Goal: Task Accomplishment & Management: Use online tool/utility

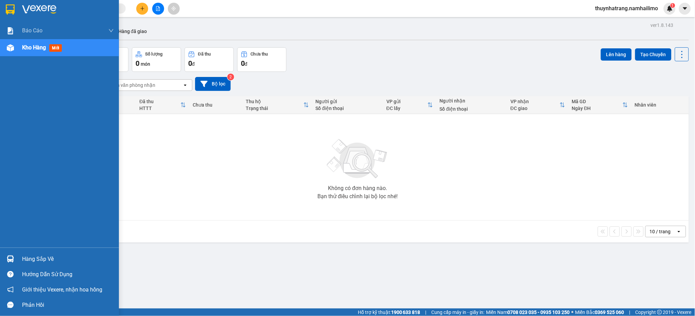
click at [16, 260] on div "Hàng sắp về" at bounding box center [59, 258] width 119 height 15
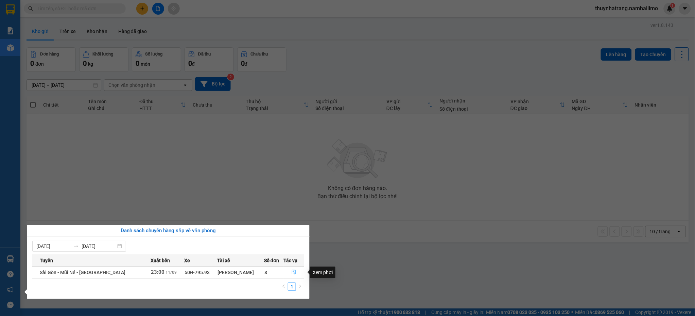
click at [292, 272] on icon "file-done" at bounding box center [294, 271] width 5 height 5
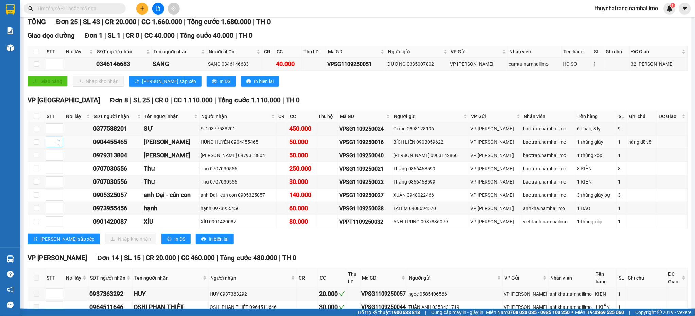
scroll to position [90, 0]
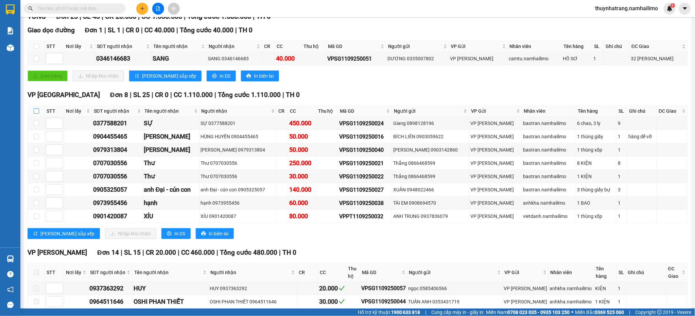
click at [35, 111] on input "checkbox" at bounding box center [36, 110] width 5 height 5
checkbox input "true"
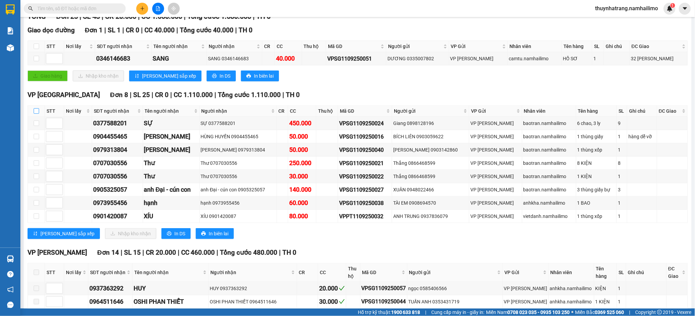
checkbox input "true"
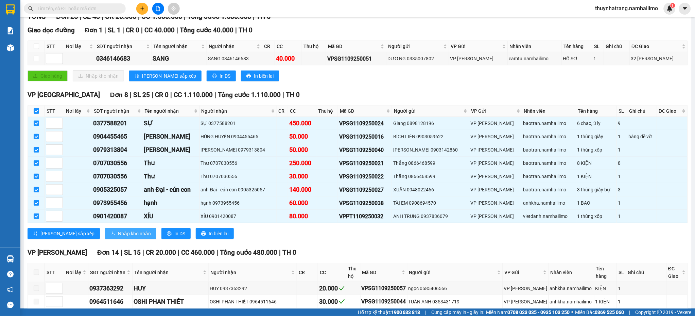
click at [118, 235] on span "Nhập kho nhận" at bounding box center [134, 233] width 33 height 7
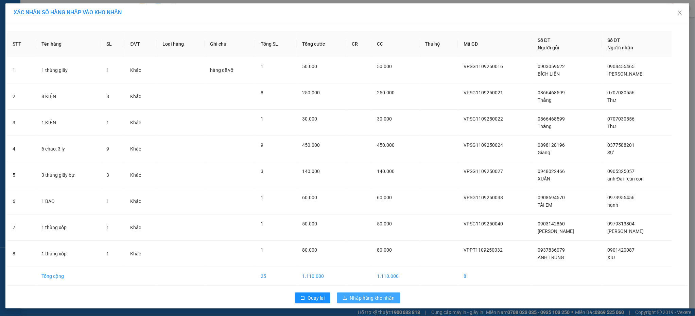
click at [358, 298] on span "Nhập hàng kho nhận" at bounding box center [372, 297] width 45 height 7
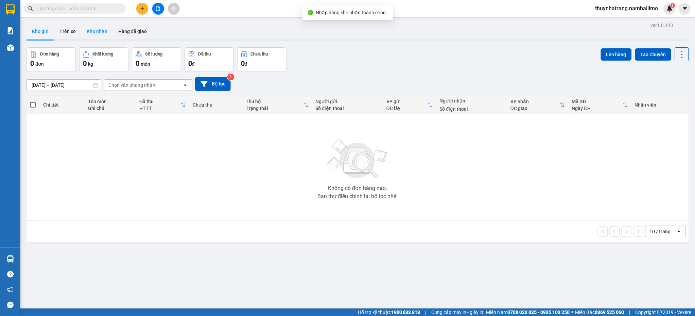
click at [100, 30] on button "Kho nhận" at bounding box center [97, 31] width 32 height 16
